Goal: Transaction & Acquisition: Purchase product/service

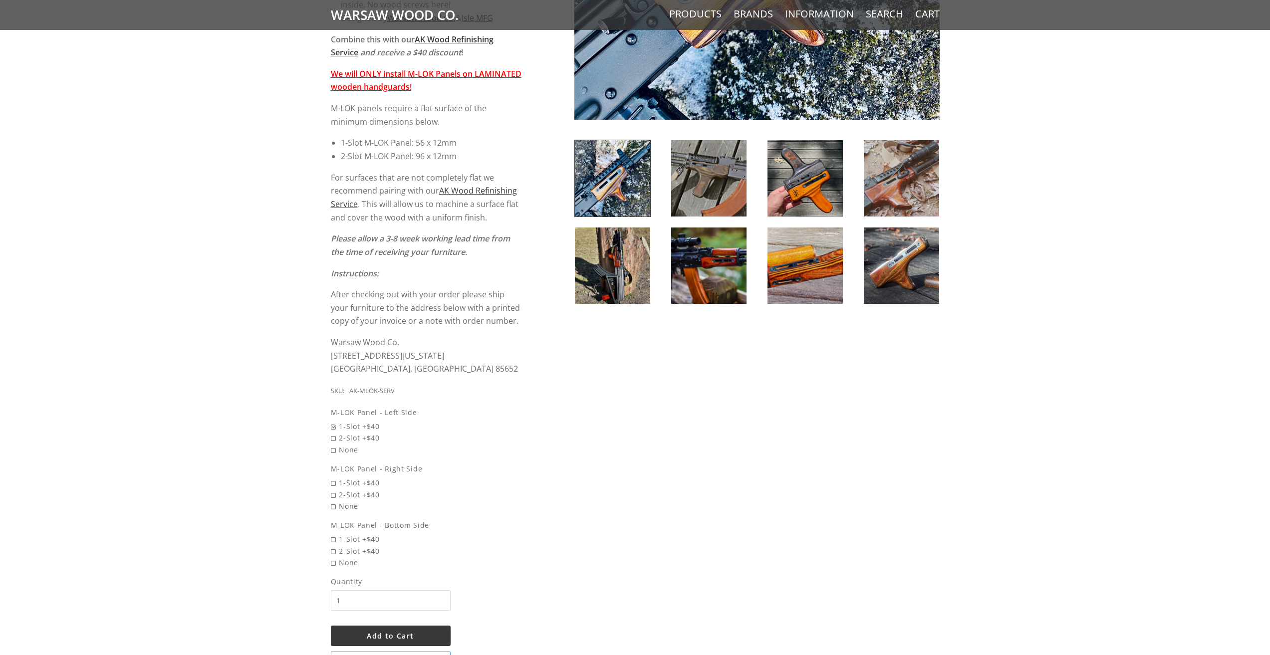
scroll to position [399, 0]
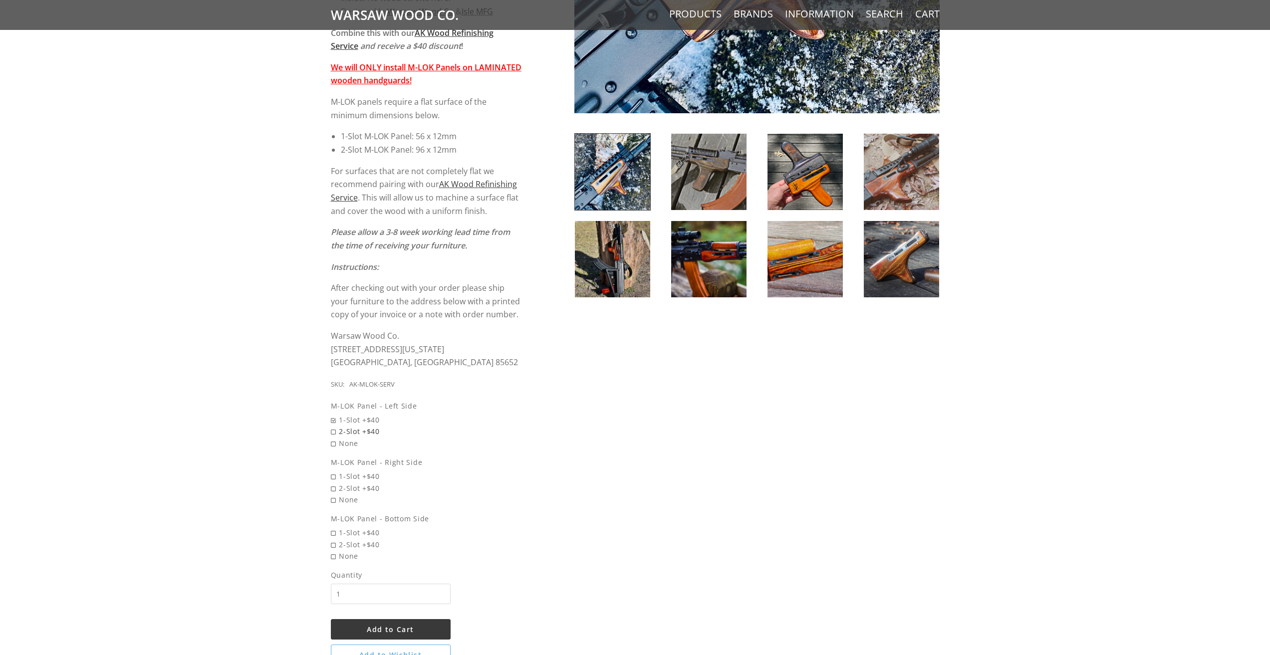
click at [334, 430] on span "2-Slot +$40" at bounding box center [426, 431] width 191 height 11
click at [334, 426] on input "2-Slot +$40" at bounding box center [401, 426] width 140 height 0
radio input "true"
click at [337, 486] on span "2-Slot +$40" at bounding box center [426, 488] width 191 height 11
click at [337, 483] on input "2-Slot +$40" at bounding box center [401, 483] width 140 height 0
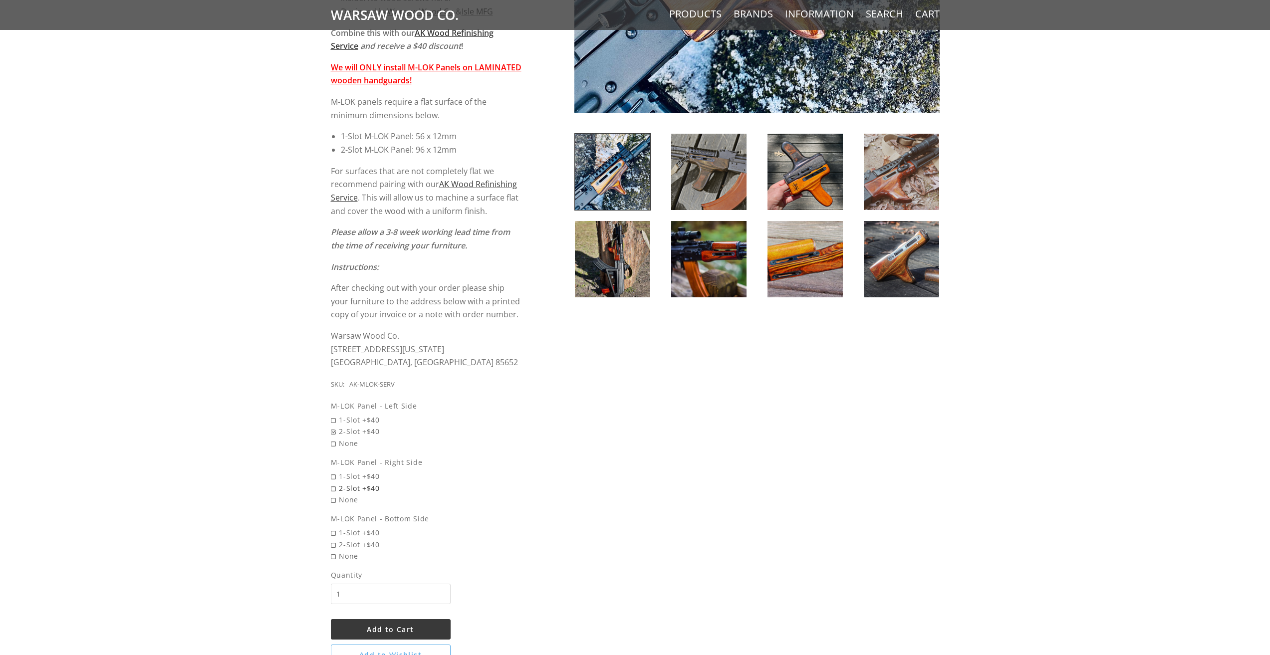
radio input "true"
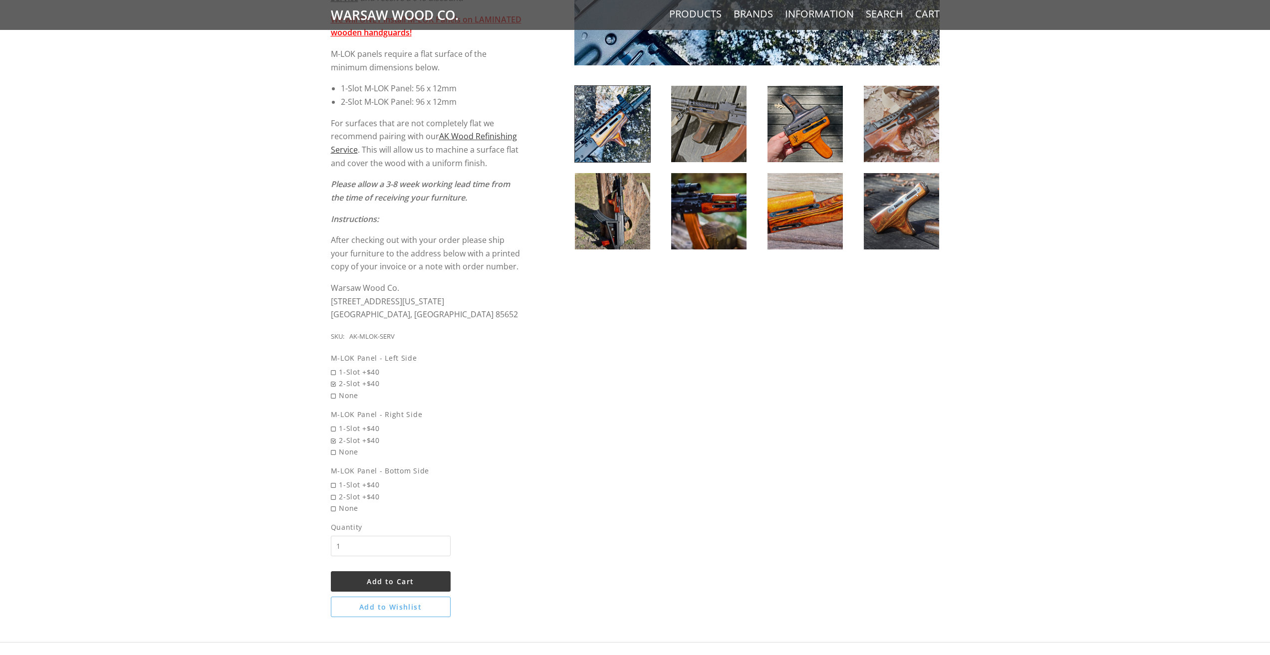
scroll to position [449, 0]
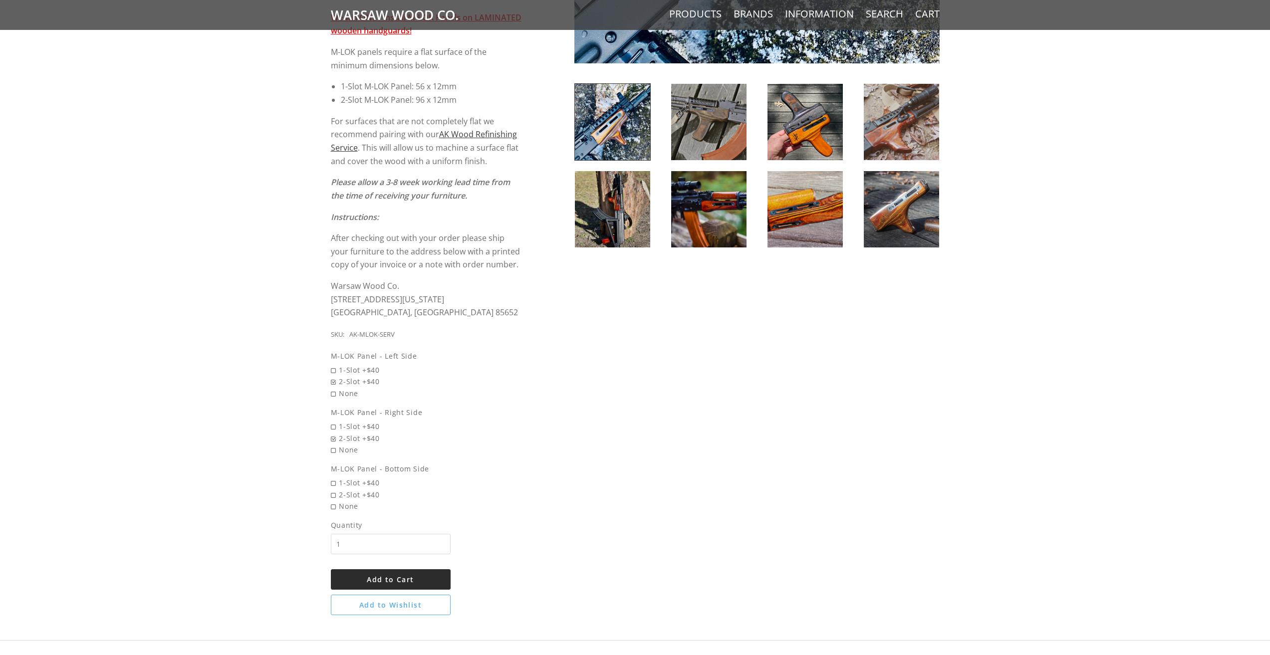
click at [393, 575] on button "Add to Cart" at bounding box center [391, 580] width 120 height 20
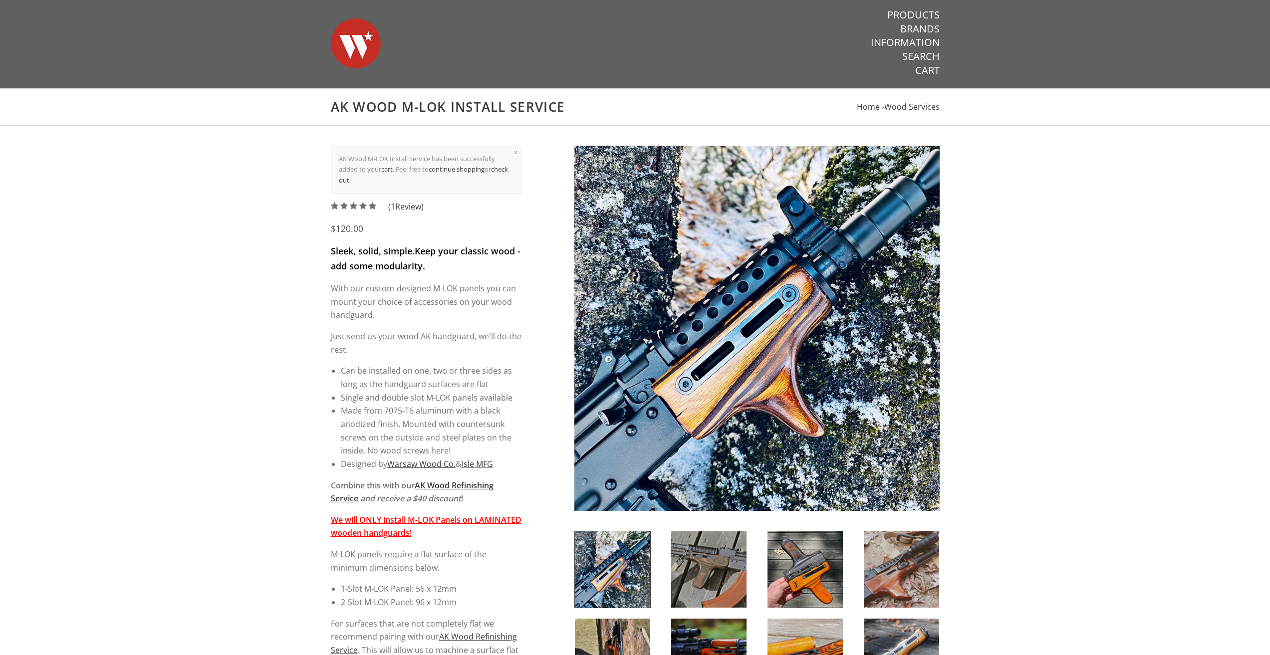
scroll to position [0, 0]
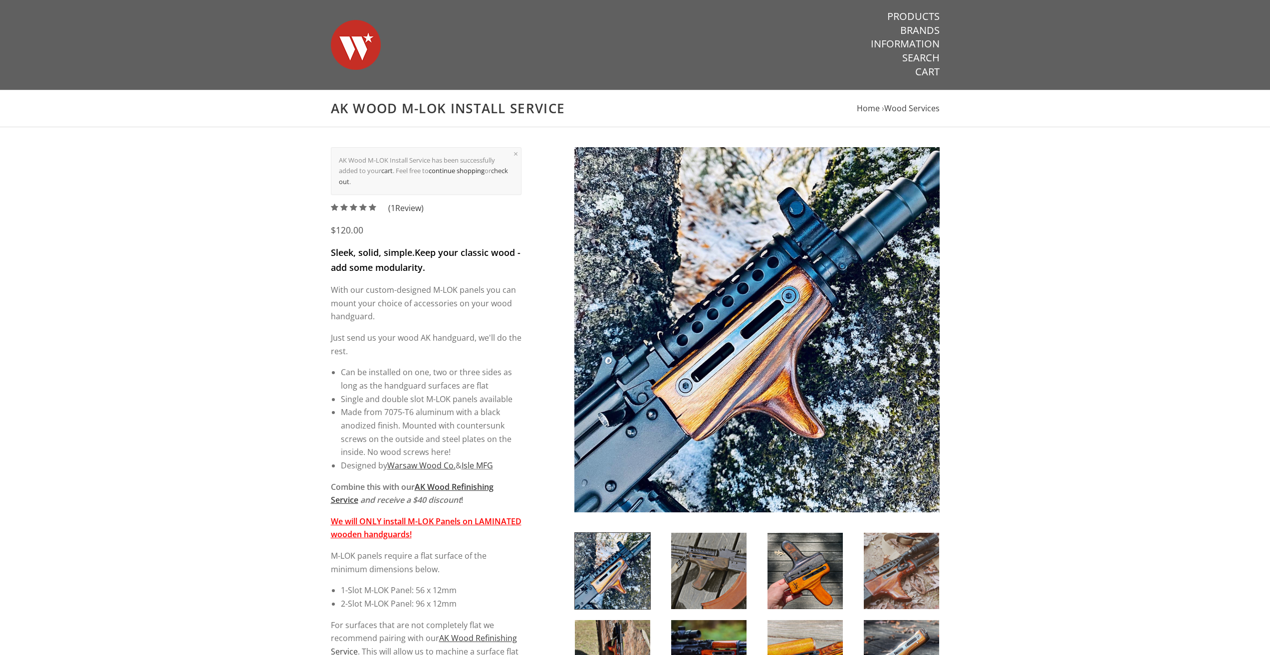
click at [461, 172] on link "continue shopping" at bounding box center [457, 170] width 56 height 9
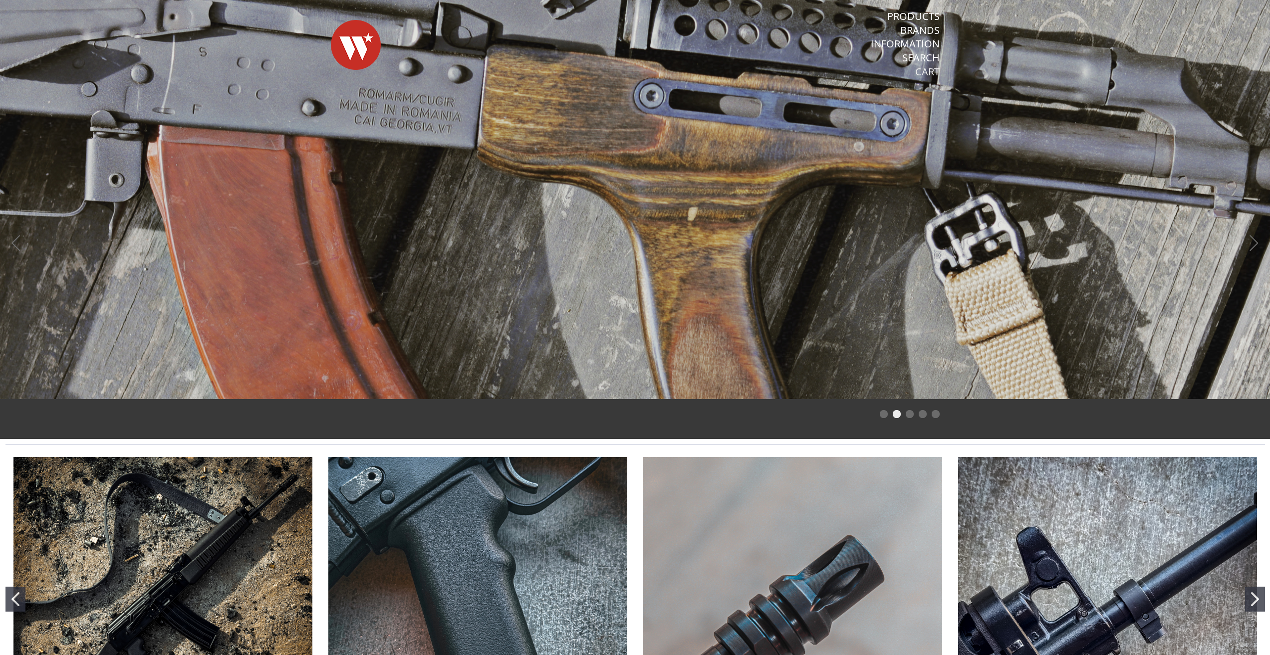
click at [922, 72] on link "Cart" at bounding box center [927, 71] width 24 height 13
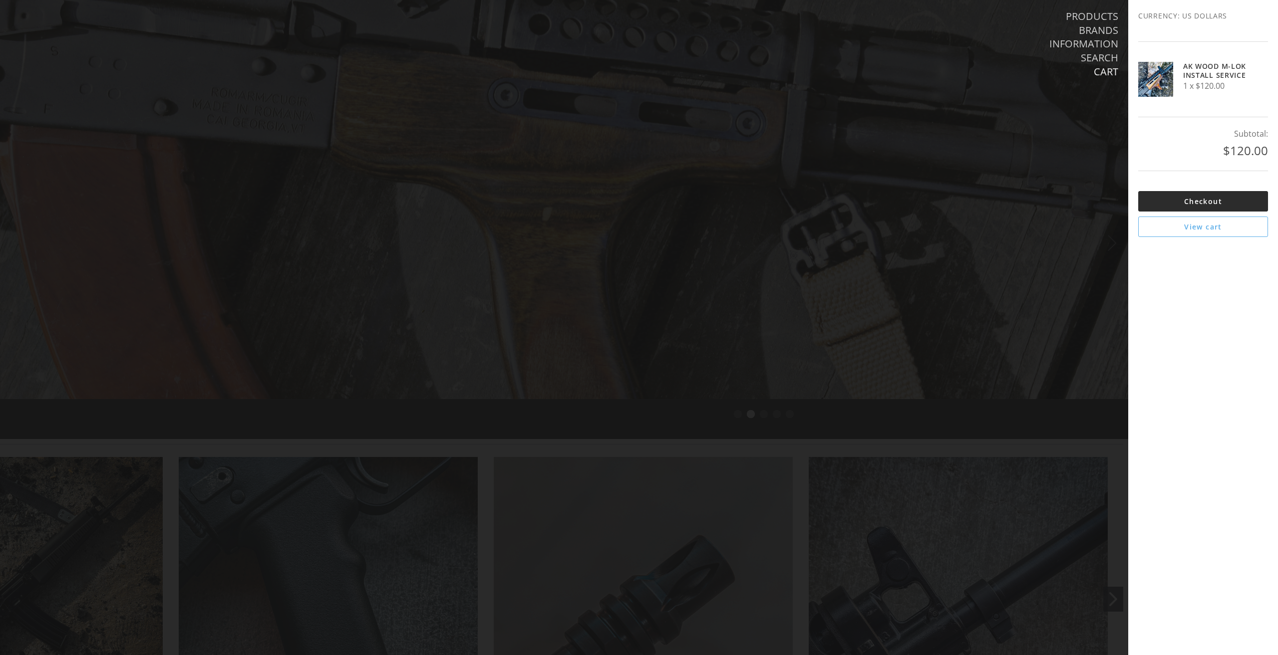
click at [1170, 202] on link "Checkout" at bounding box center [1203, 201] width 130 height 20
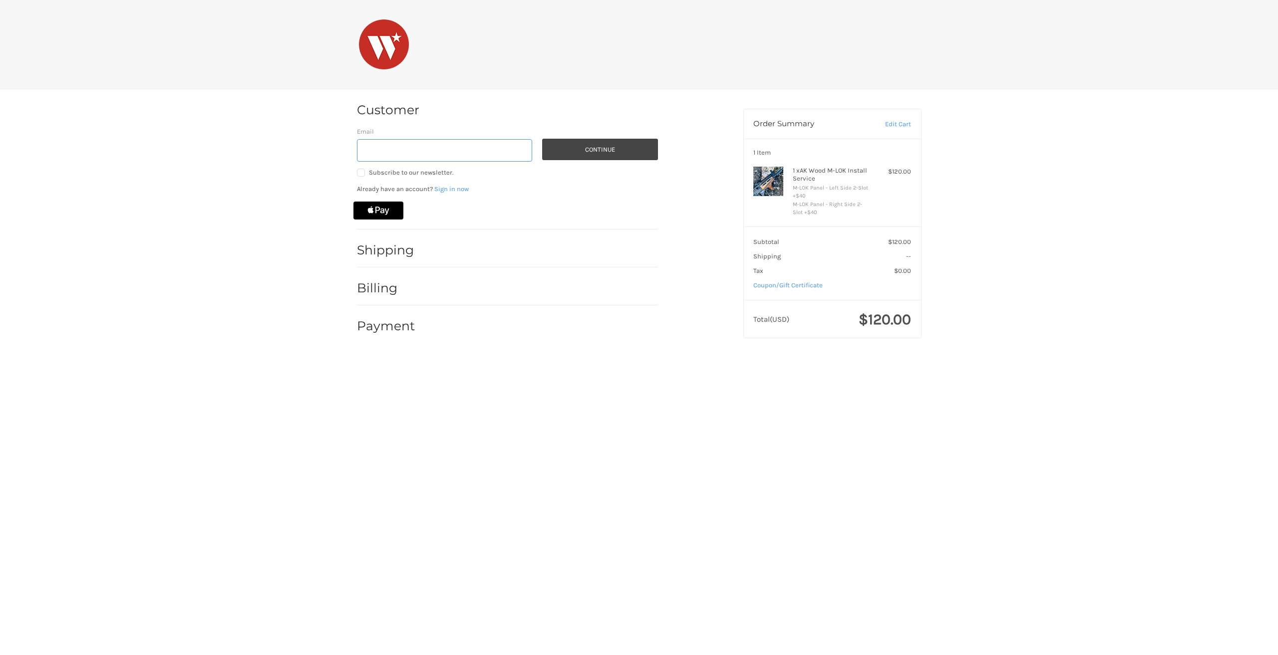
click at [437, 143] on input "Email" at bounding box center [445, 150] width 176 height 22
type input "vicrosca1@gmail.com"
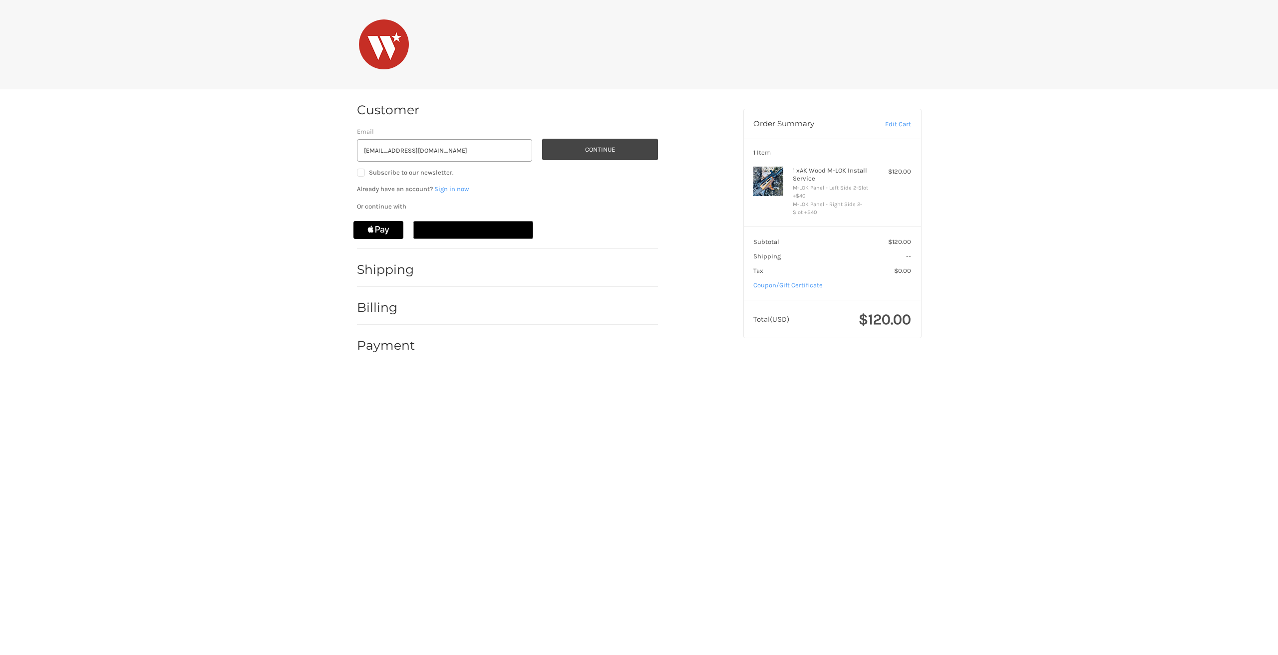
click at [432, 271] on div at bounding box center [541, 272] width 233 height 12
click at [591, 145] on button "Continue" at bounding box center [600, 149] width 116 height 21
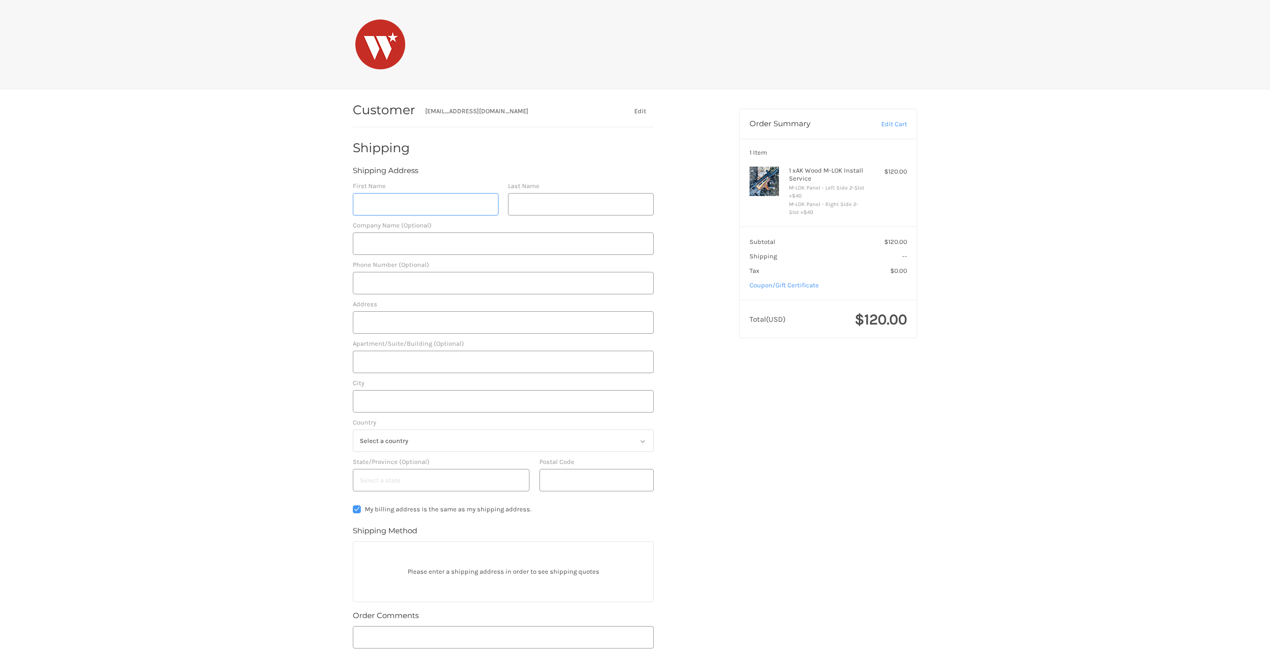
click at [455, 195] on input "First Name" at bounding box center [426, 204] width 146 height 22
type input "Victor"
type input "Rosca"
type input "+40751819426"
type input "Stirbei Voda 60"
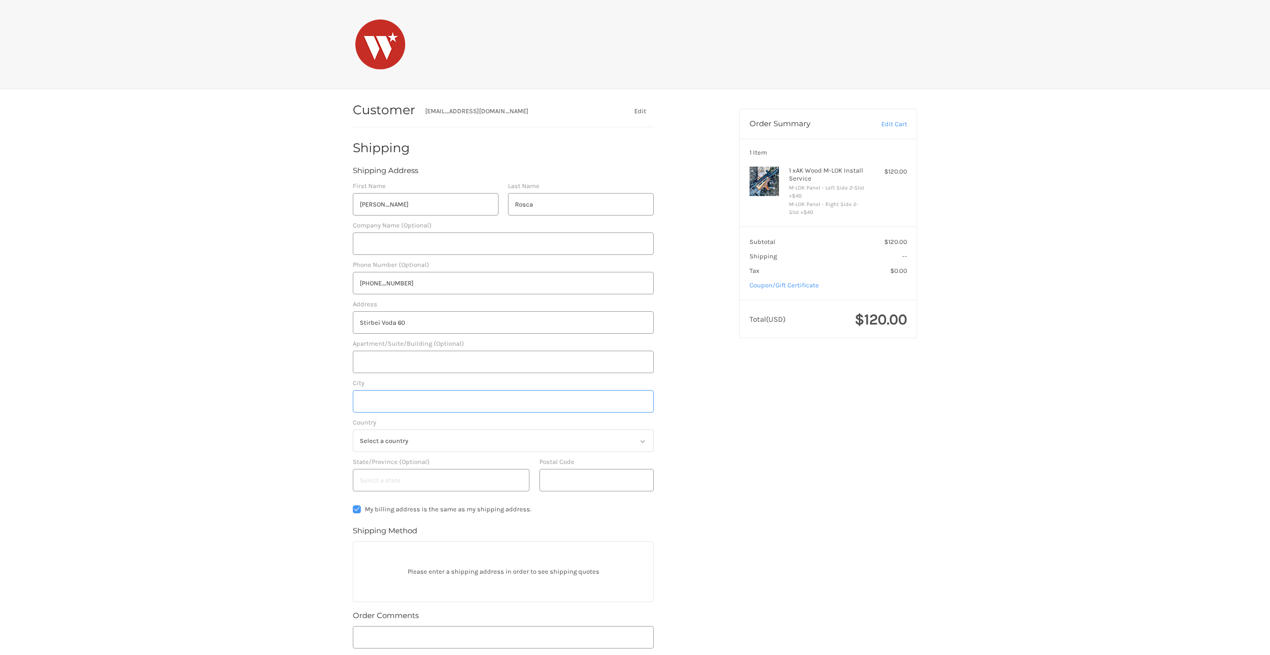
type input "București"
type input "010116"
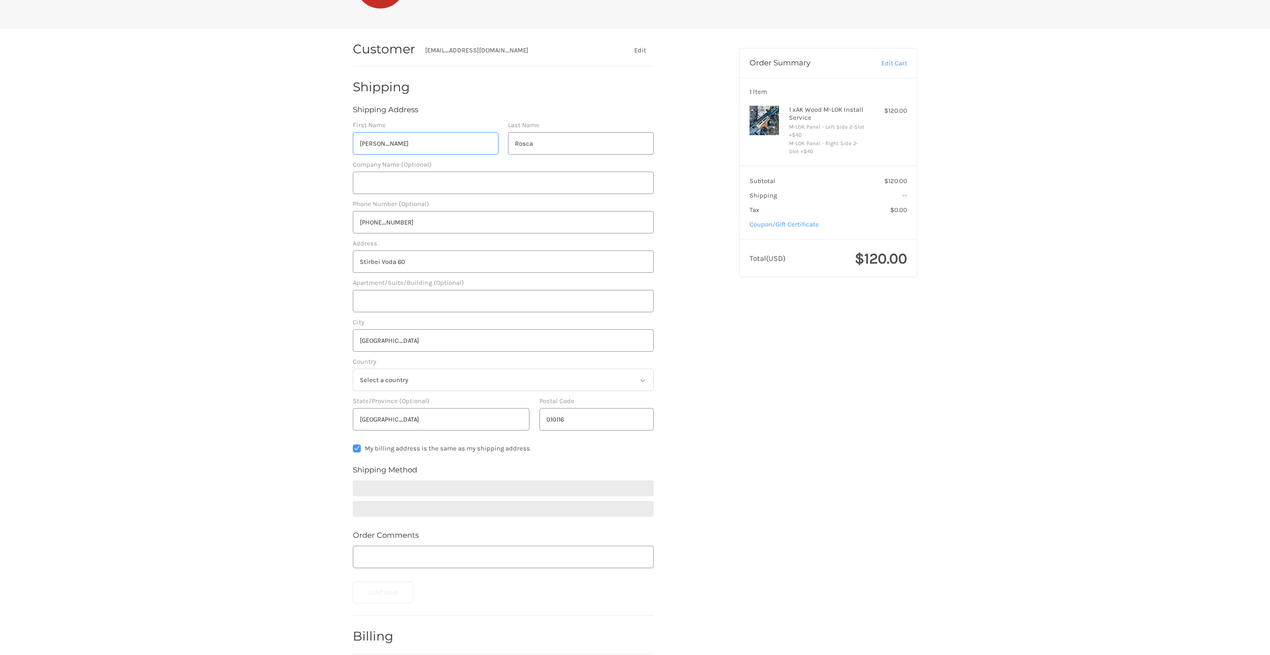
scroll to position [100, 0]
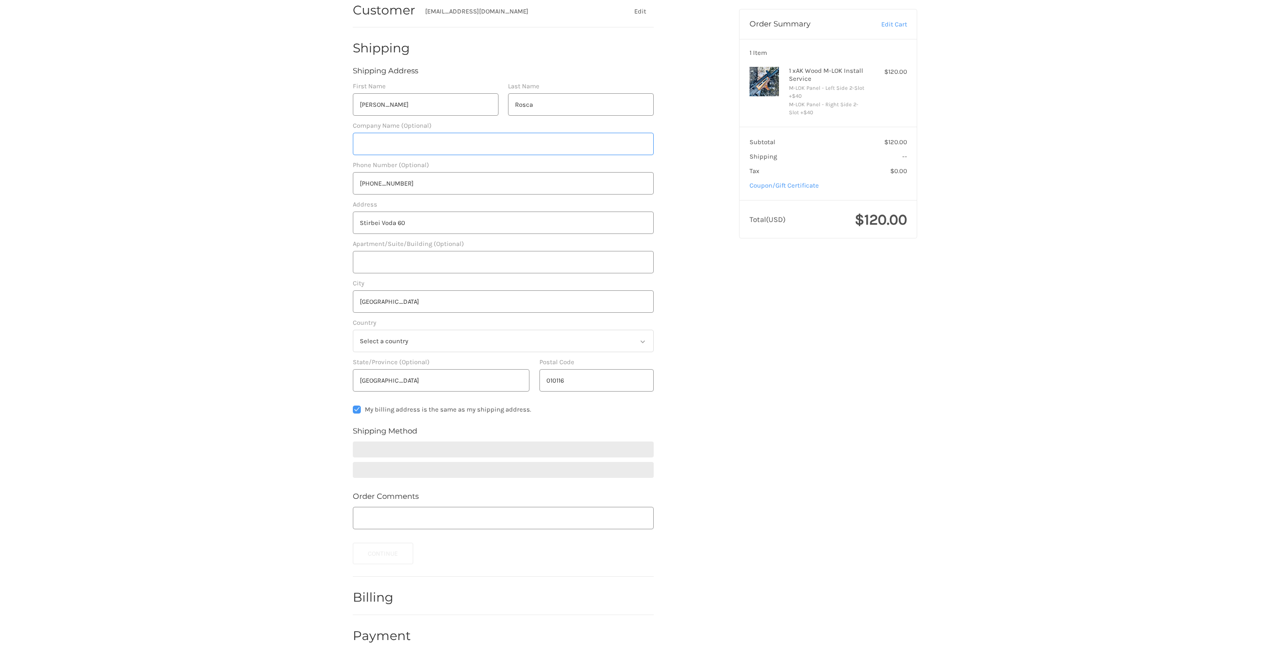
click at [385, 150] on input "Company Name (Optional)" at bounding box center [503, 144] width 301 height 22
